Goal: Task Accomplishment & Management: Manage account settings

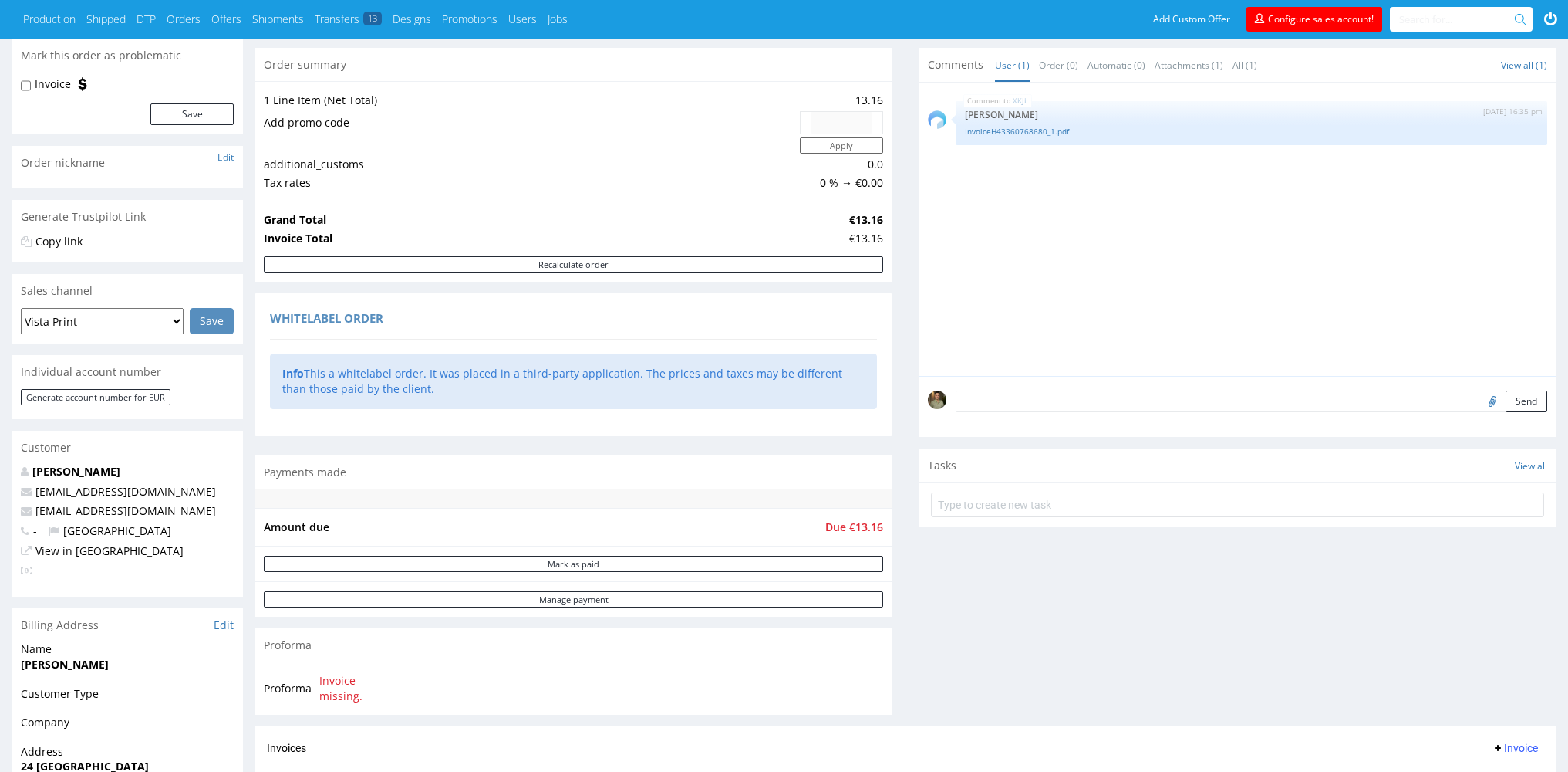
scroll to position [223, 0]
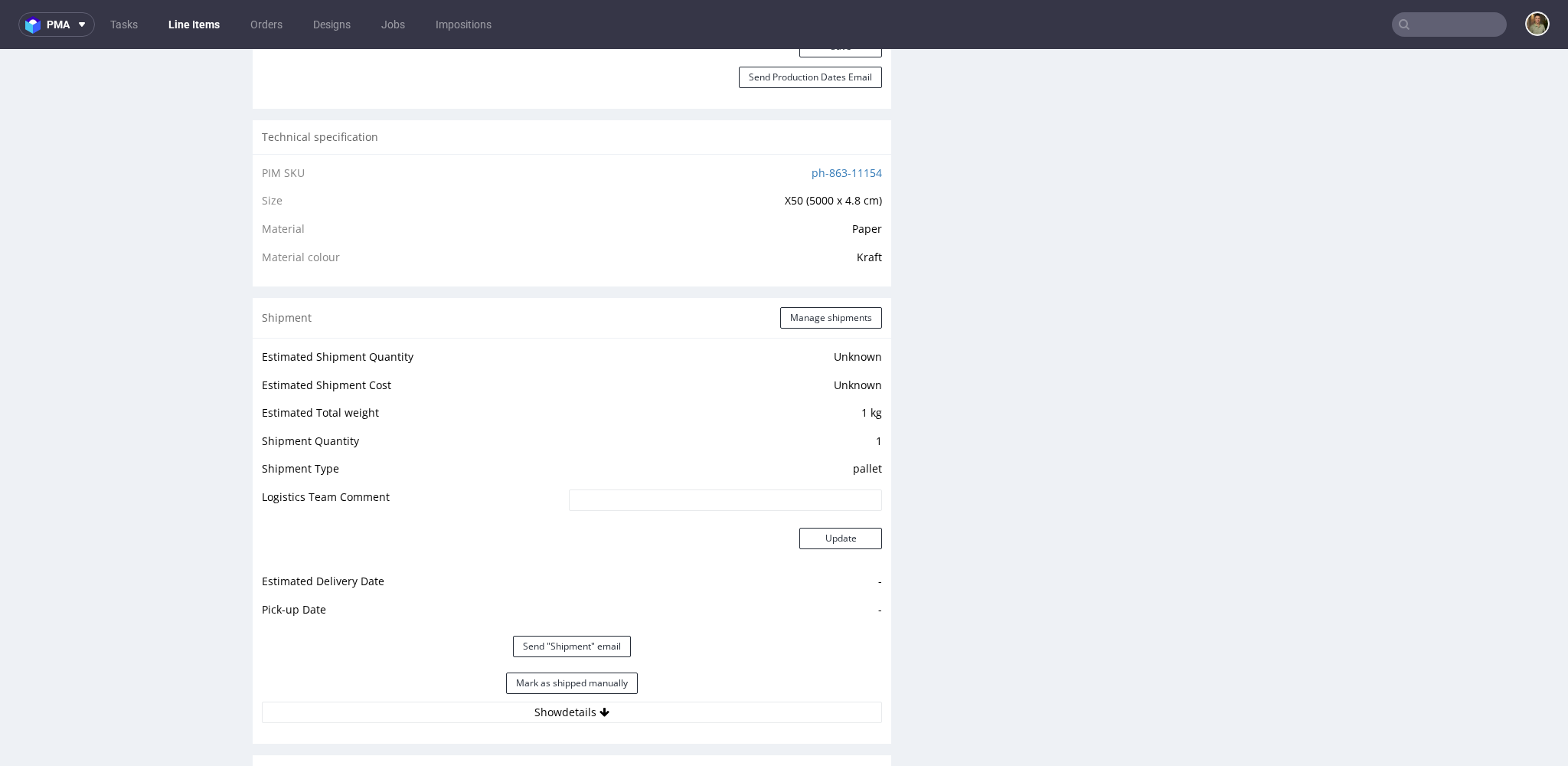
scroll to position [1146, 0]
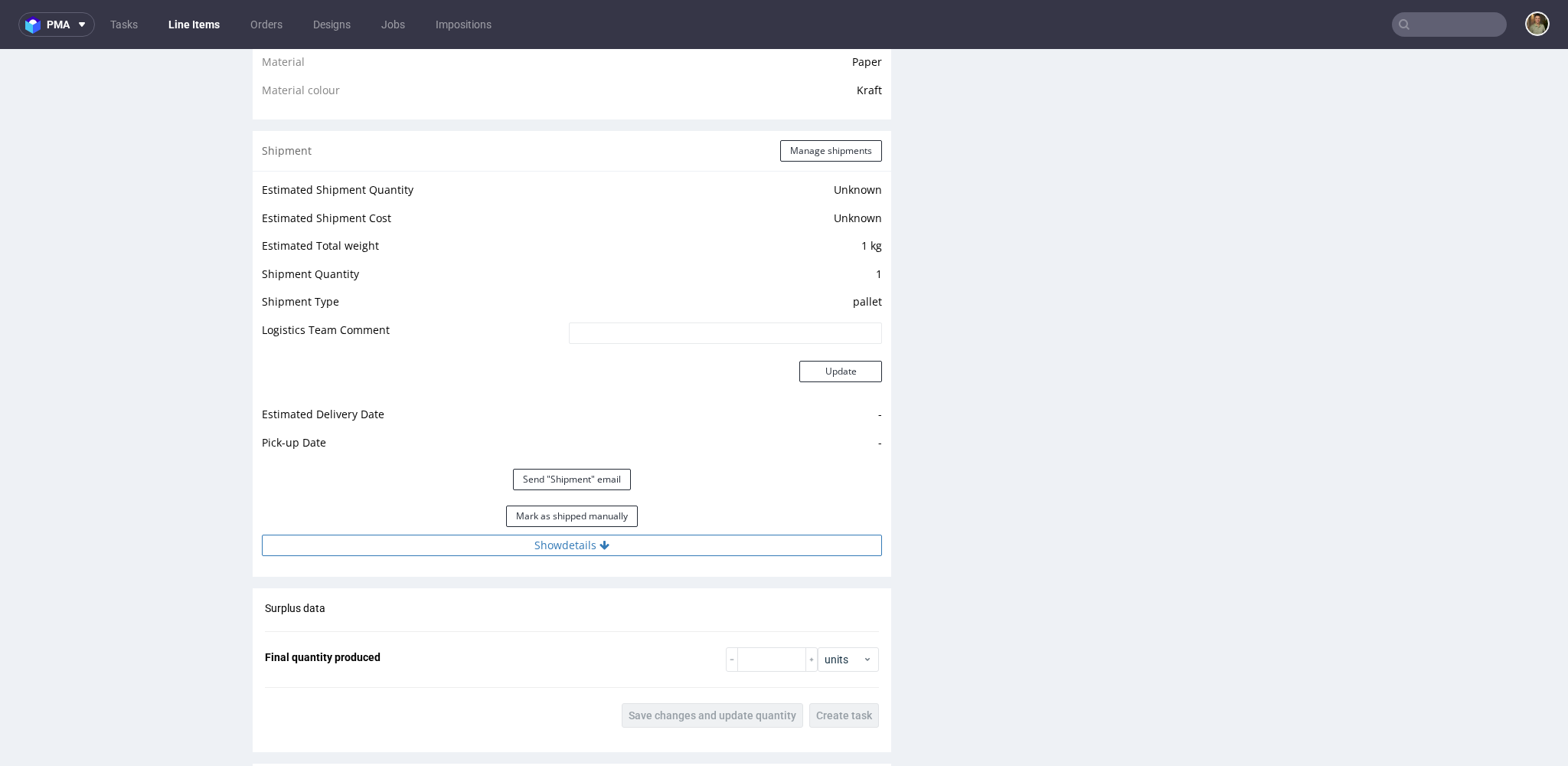
click at [629, 545] on button "Show details" at bounding box center [571, 545] width 620 height 21
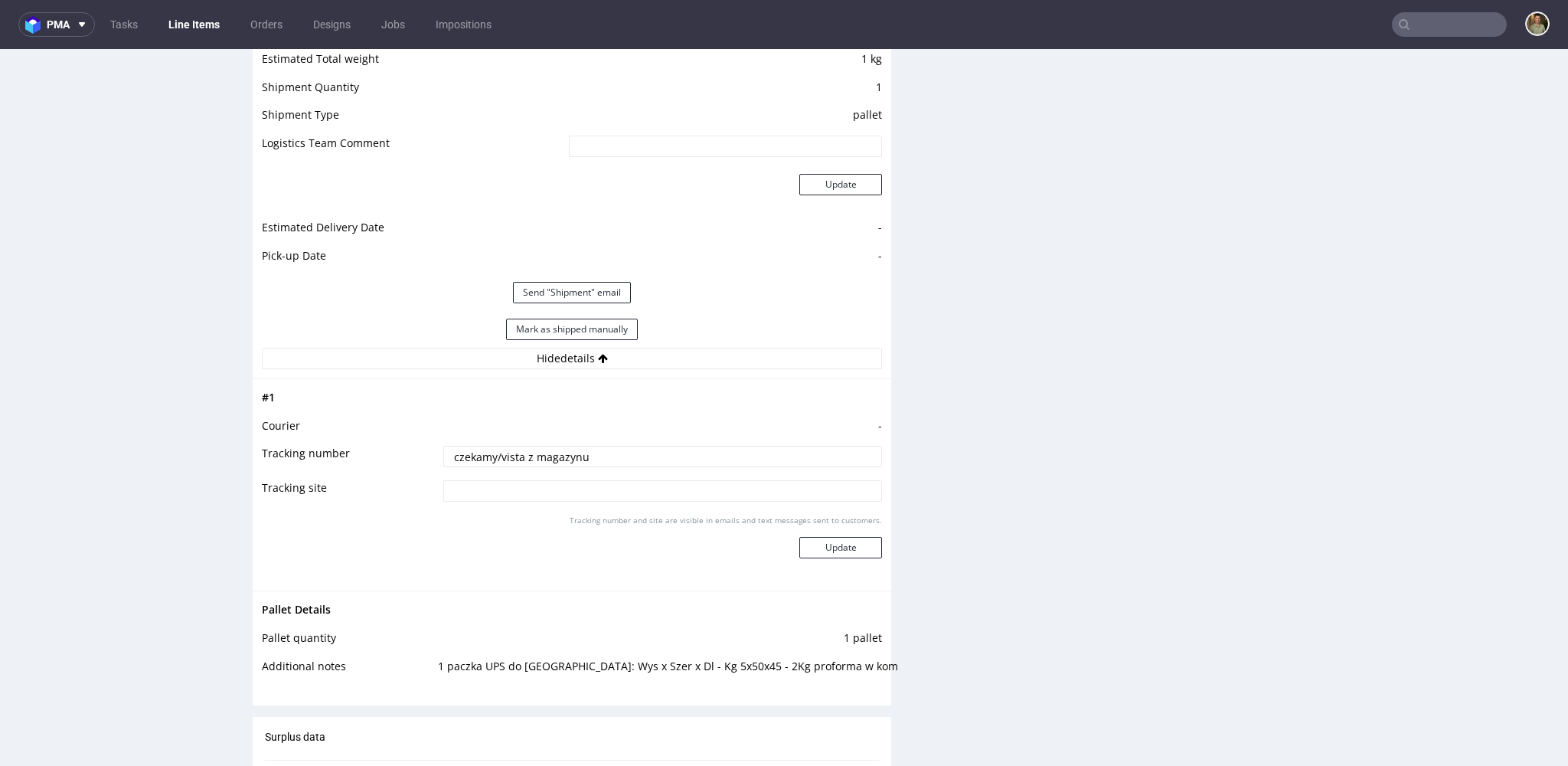
scroll to position [1088, 0]
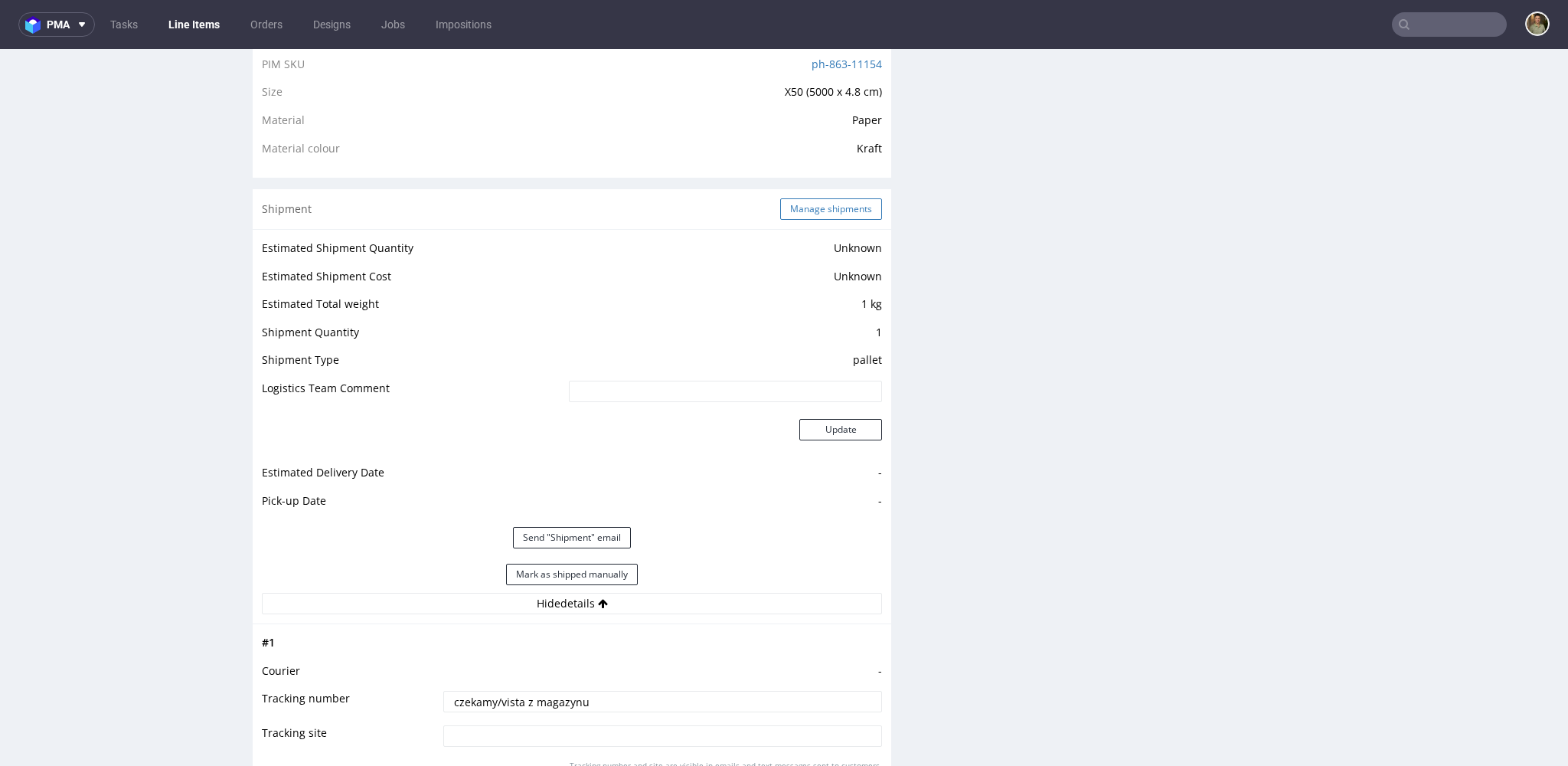
click at [845, 204] on button "Manage shipments" at bounding box center [830, 209] width 102 height 21
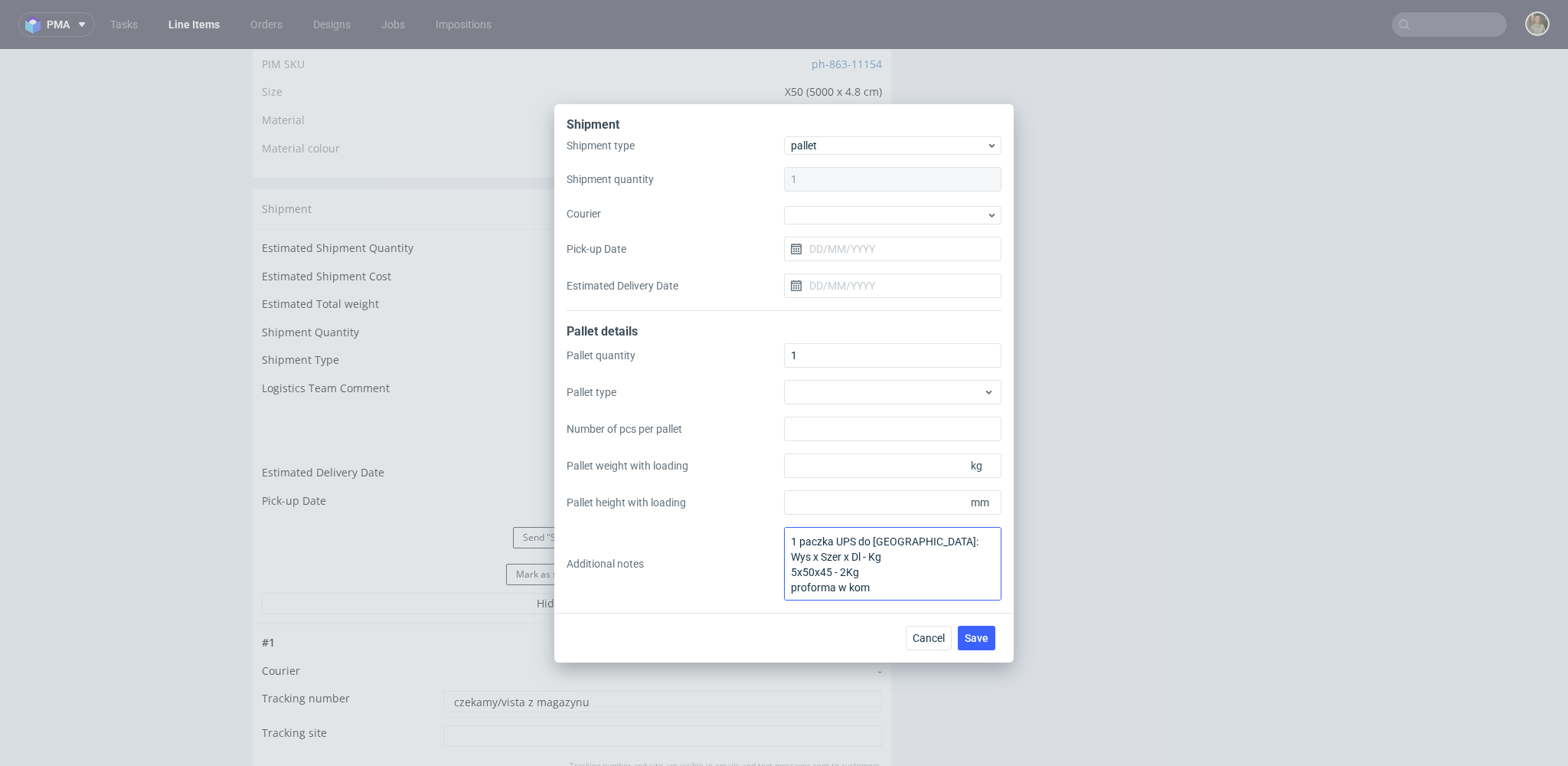
scroll to position [2, 0]
click at [934, 642] on span "Cancel" at bounding box center [929, 638] width 32 height 11
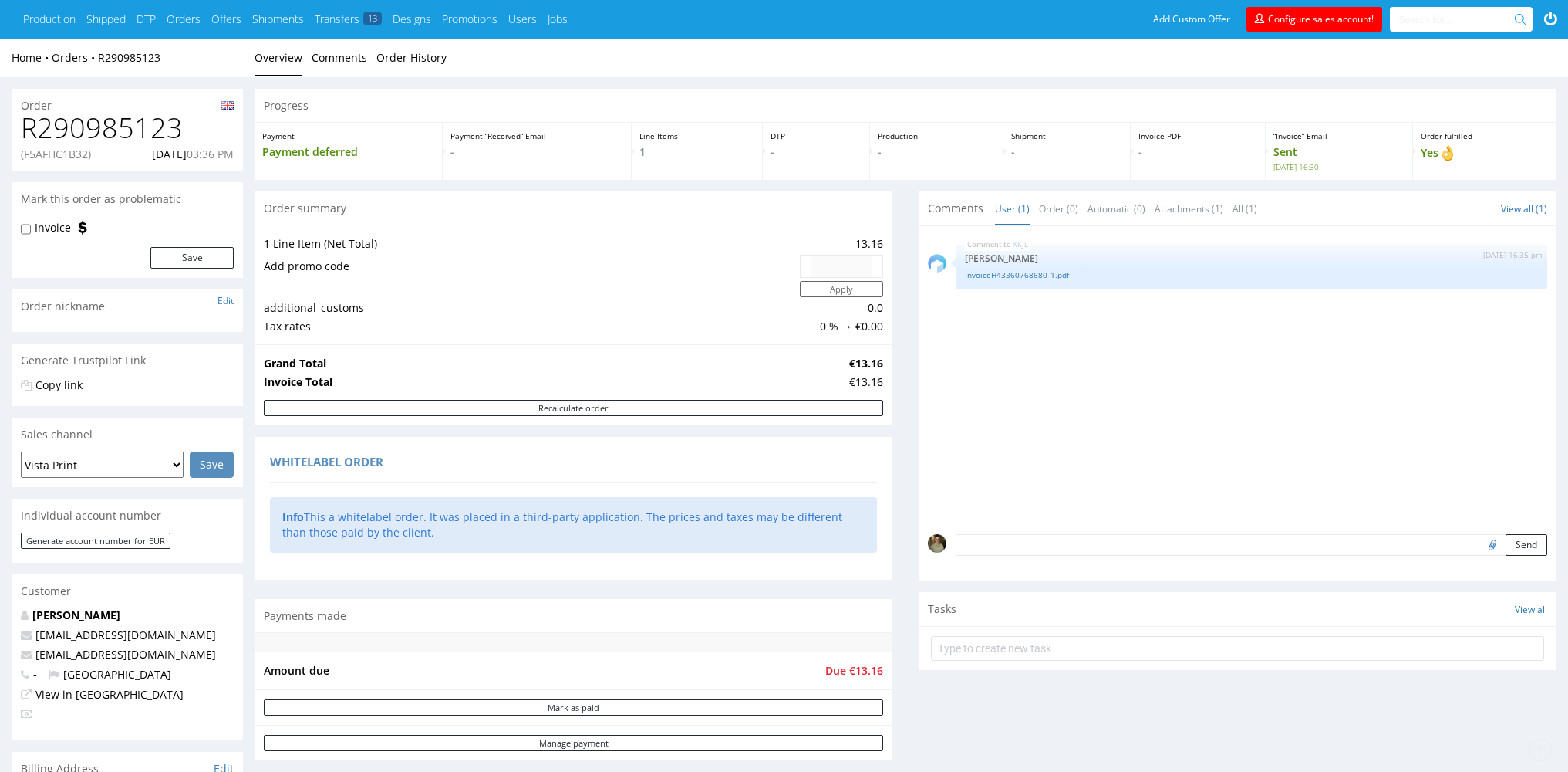
scroll to position [457, 0]
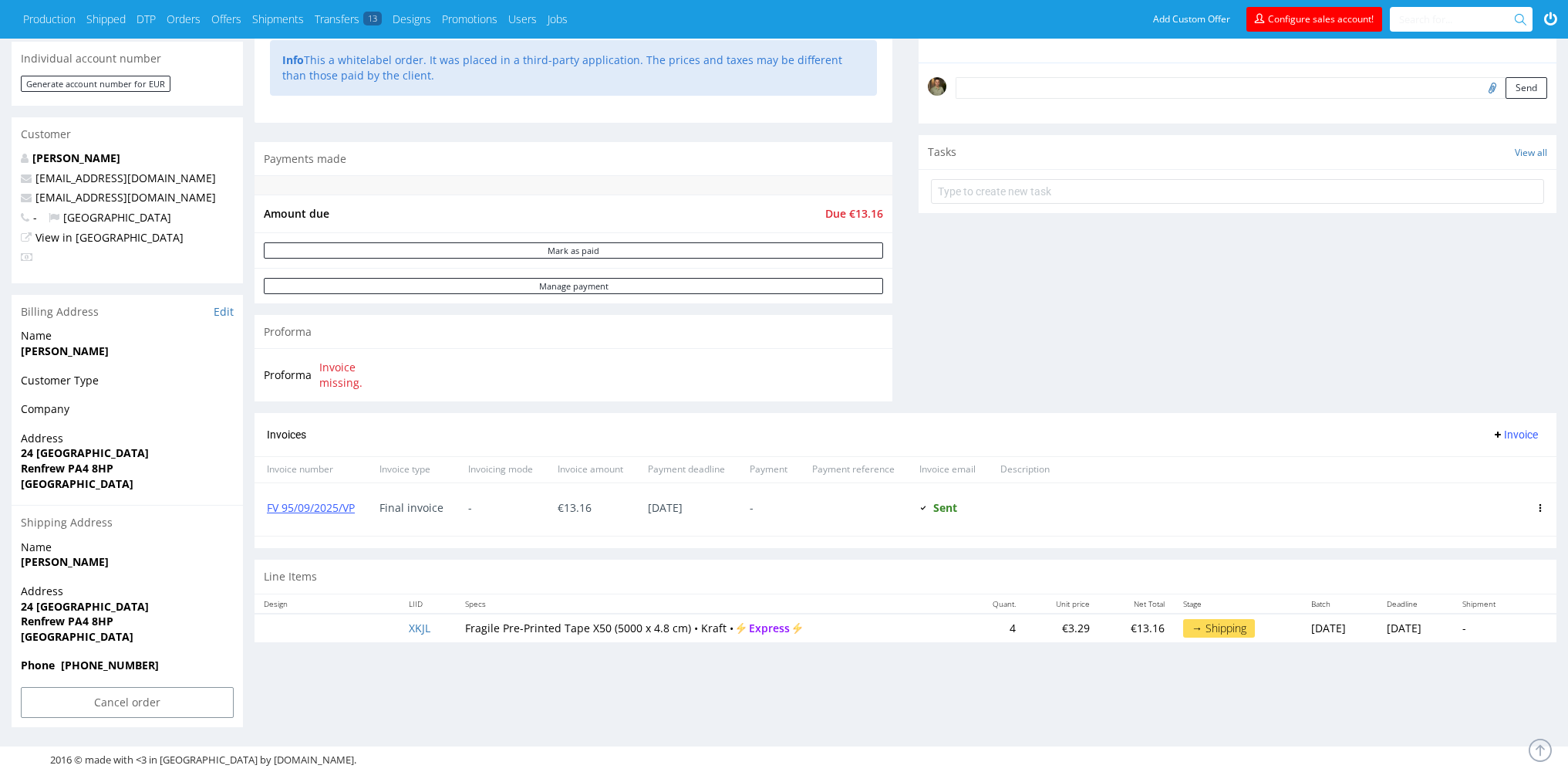
click at [429, 712] on div "Progress Payment Payment deferred Payment “Received” Email - Line Items 1 DTP -…" at bounding box center [906, 180] width 1302 height 1095
click at [1024, 267] on div "Comments User (1) Order (0) Automatic (0) Attachments (1) All (1) View all (1) …" at bounding box center [1238, 73] width 637 height 678
click at [409, 624] on link "XKJL" at bounding box center [420, 627] width 22 height 15
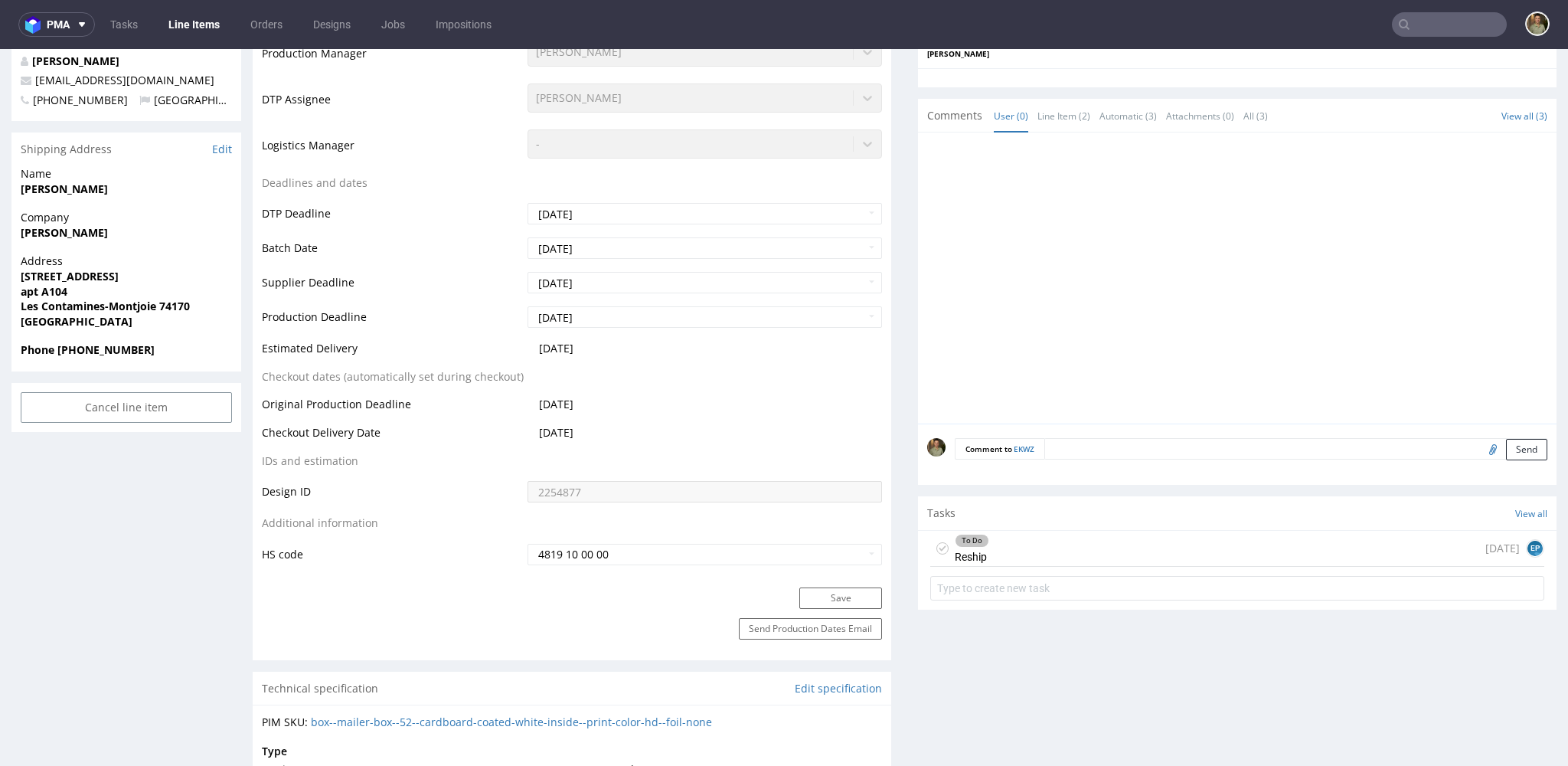
scroll to position [13, 0]
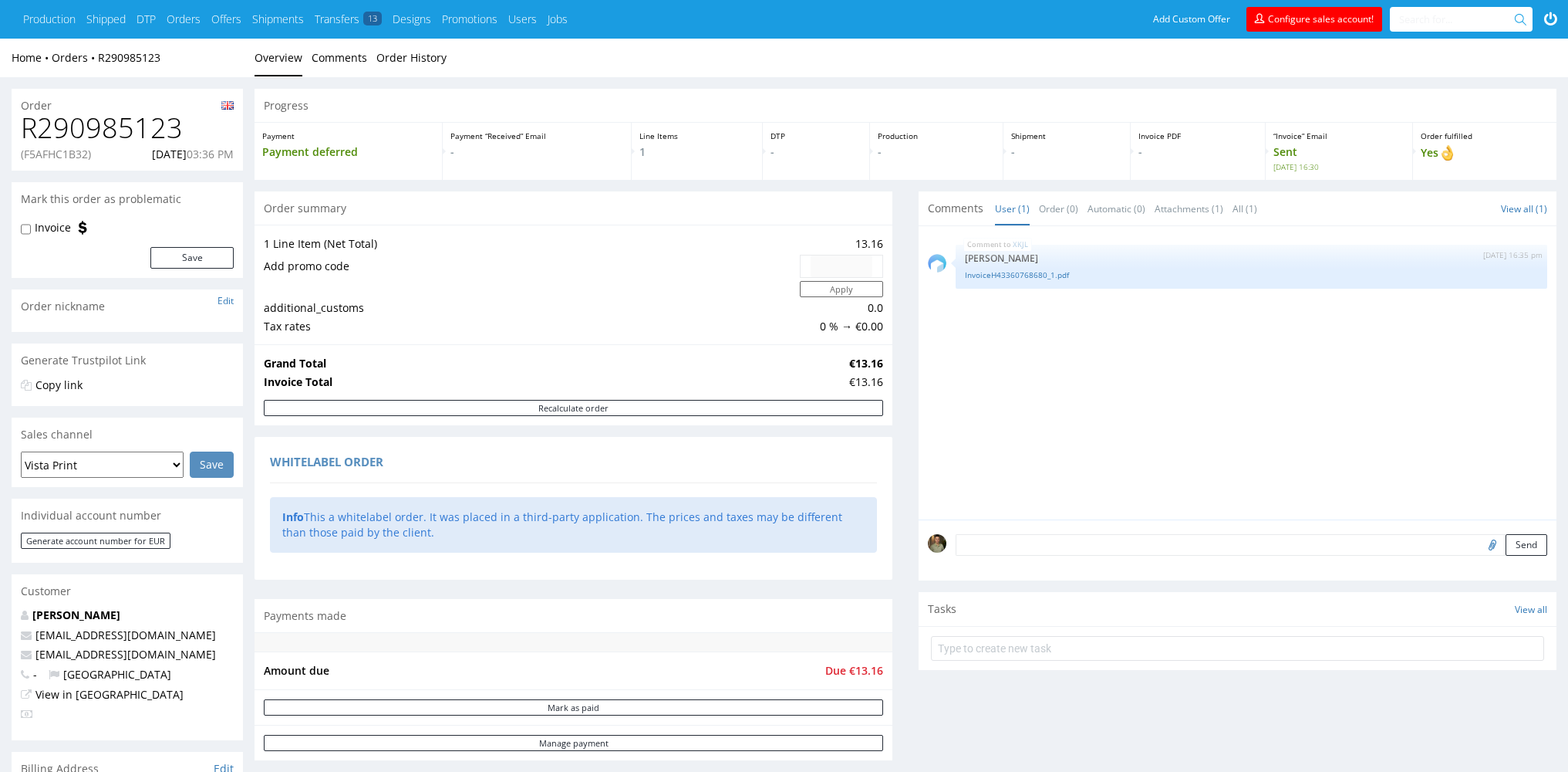
scroll to position [457, 0]
